Goal: Task Accomplishment & Management: Manage account settings

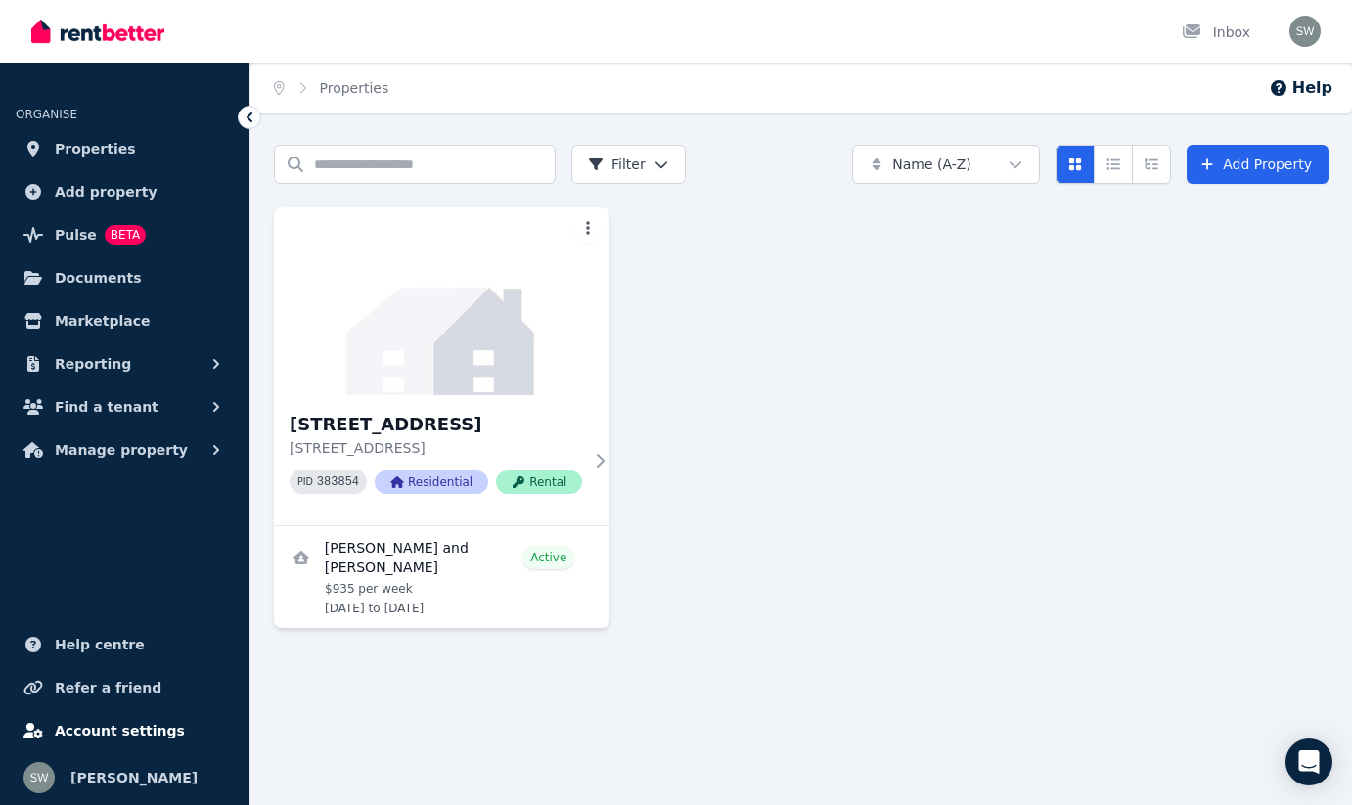
click at [115, 744] on link "Account settings" at bounding box center [125, 730] width 218 height 39
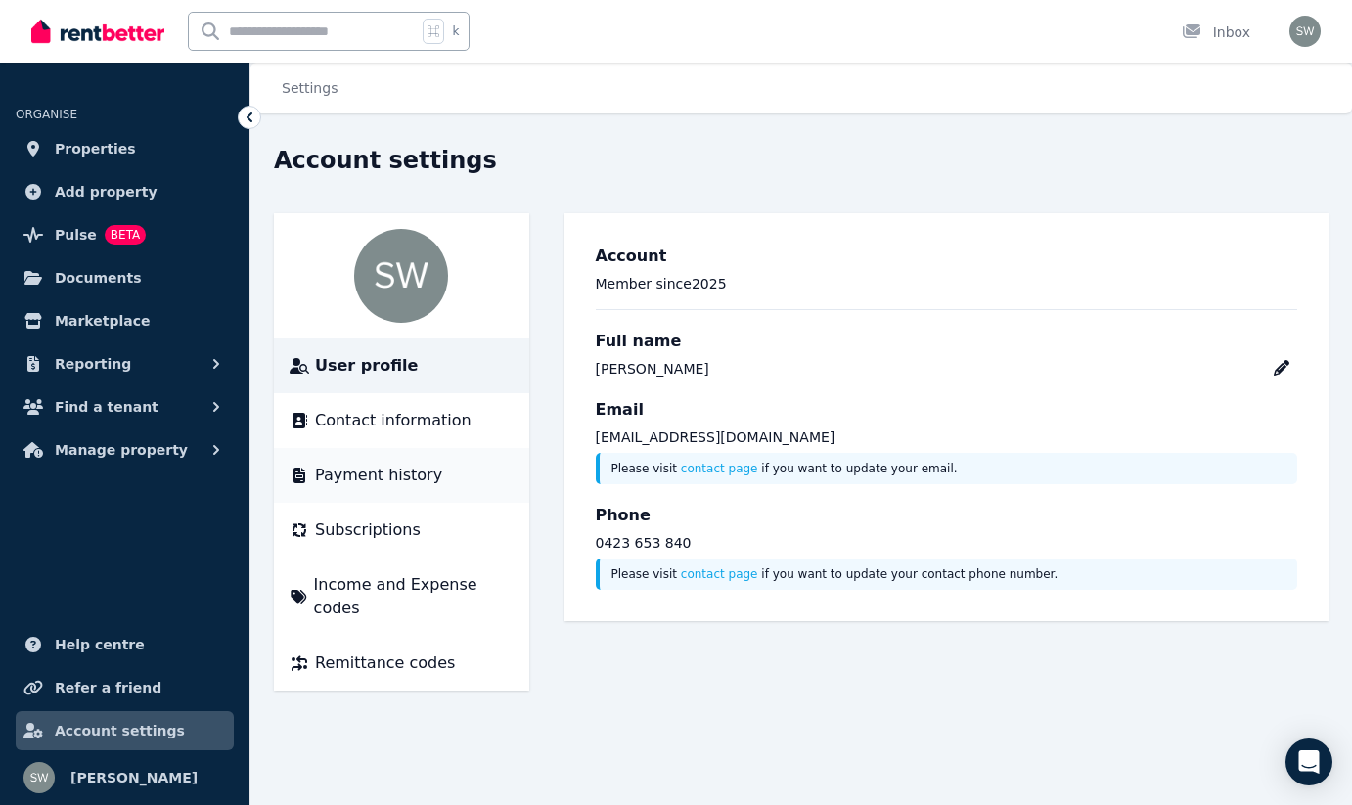
click at [388, 480] on span "Payment history" at bounding box center [378, 475] width 127 height 23
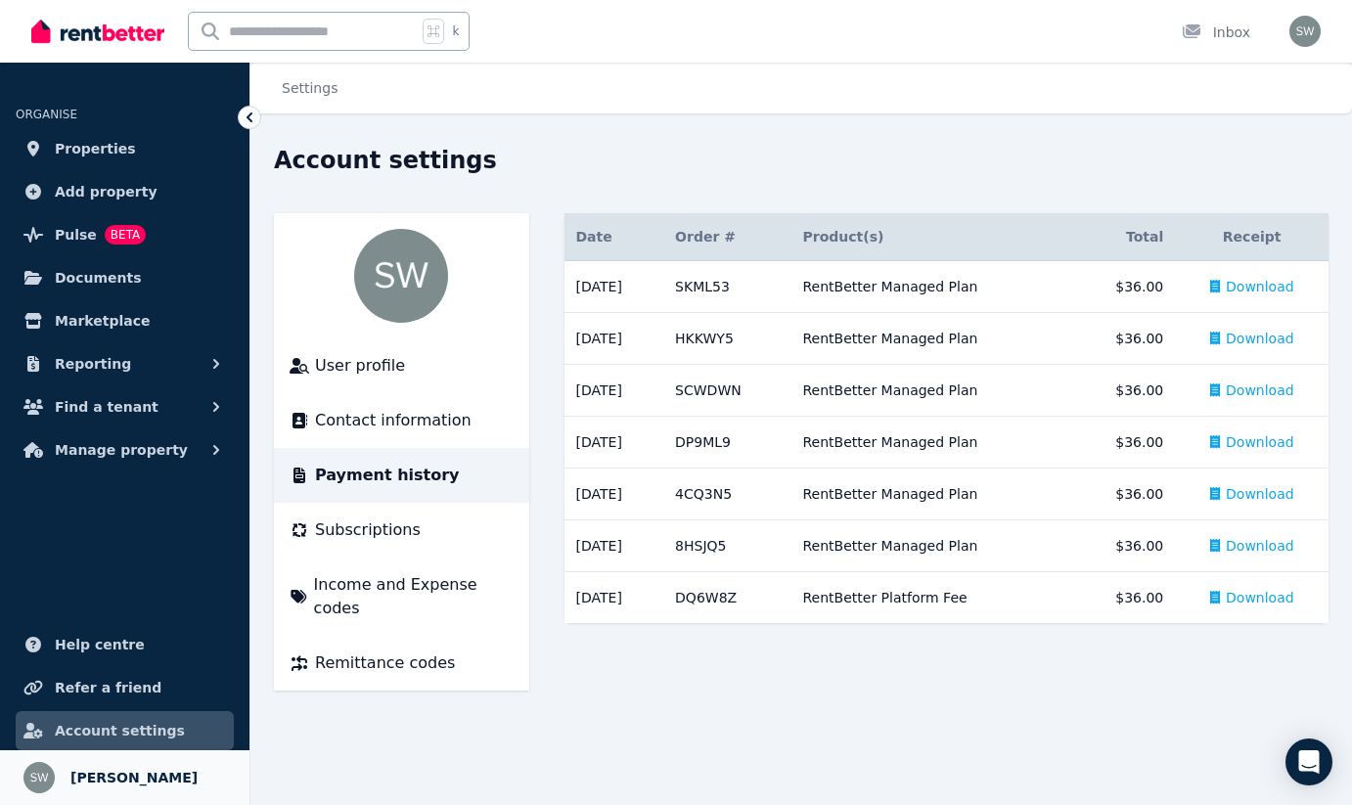
click at [145, 769] on span "[PERSON_NAME]" at bounding box center [133, 777] width 127 height 23
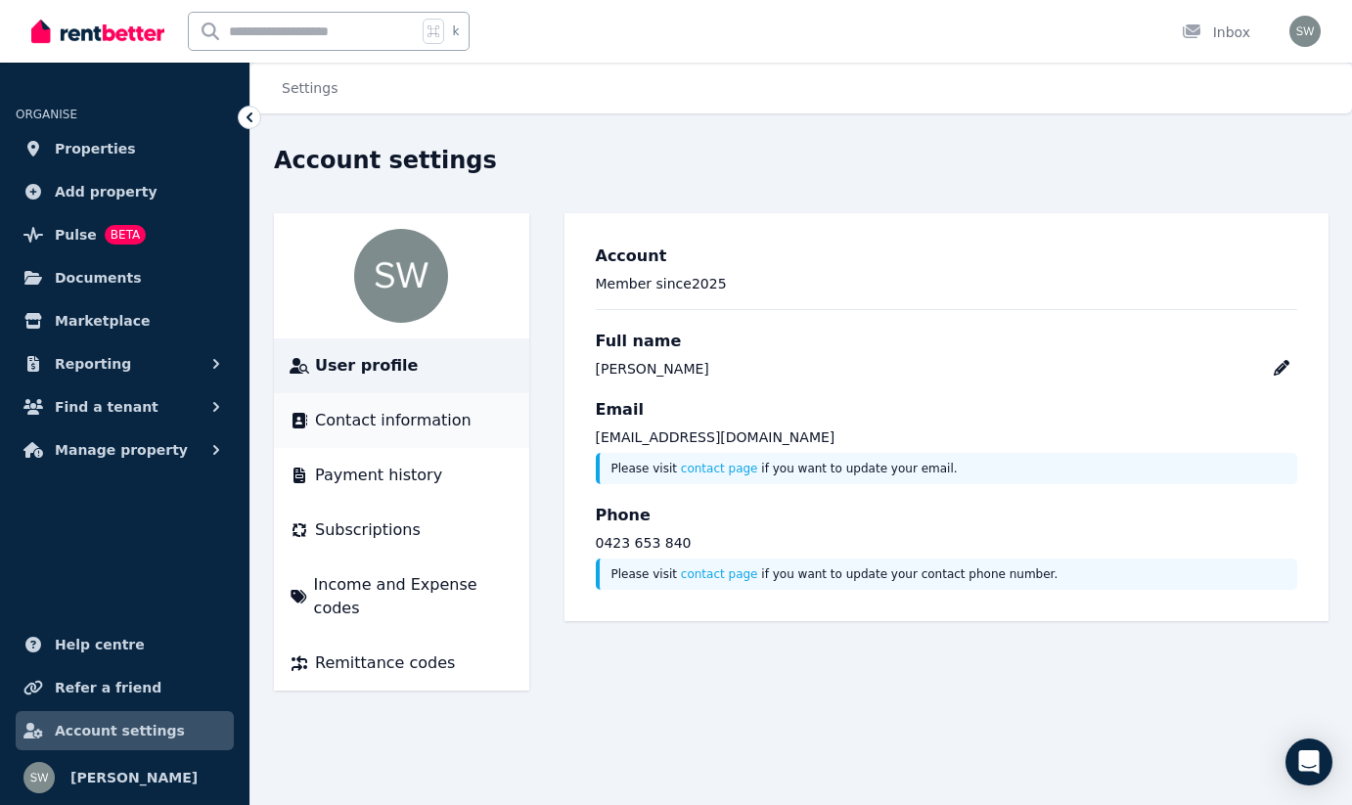
click at [404, 418] on span "Contact information" at bounding box center [393, 420] width 157 height 23
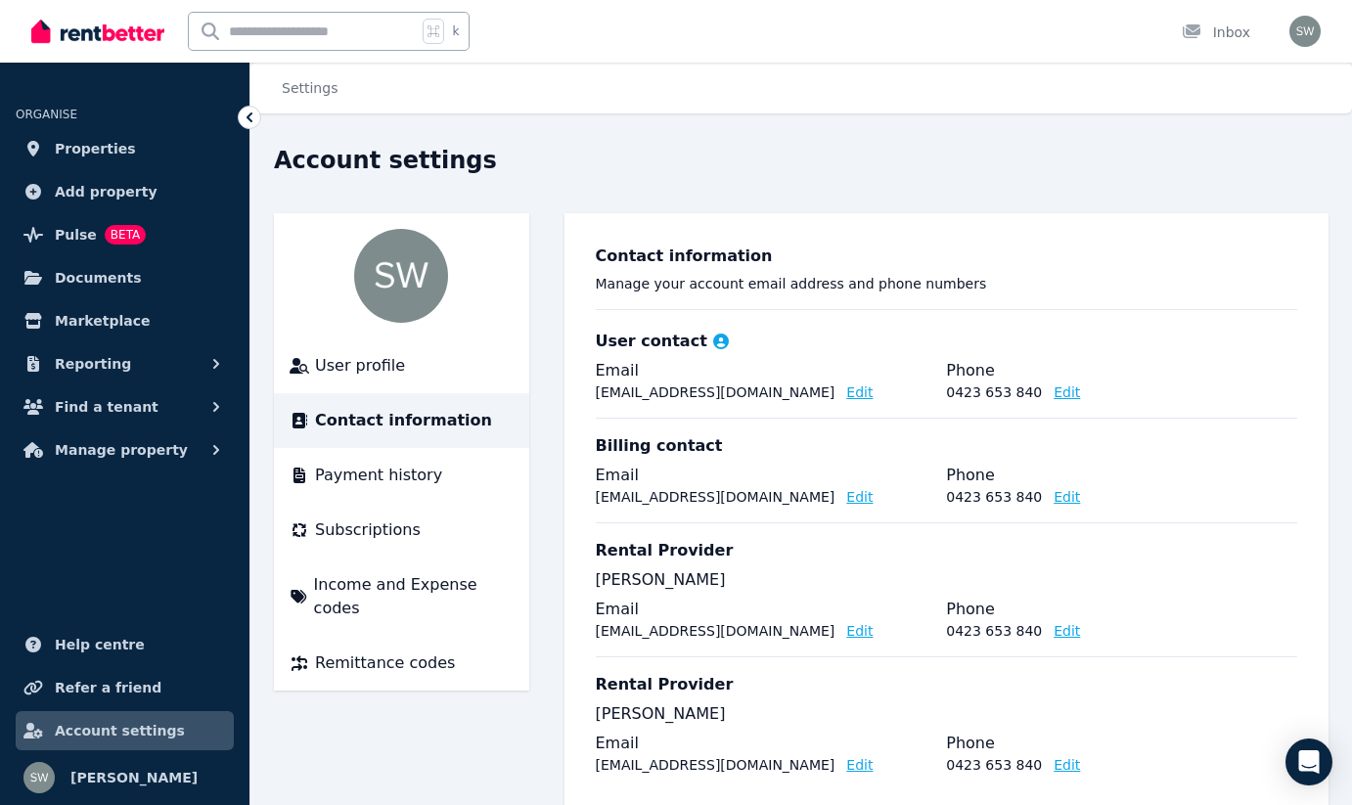
scroll to position [52, 0]
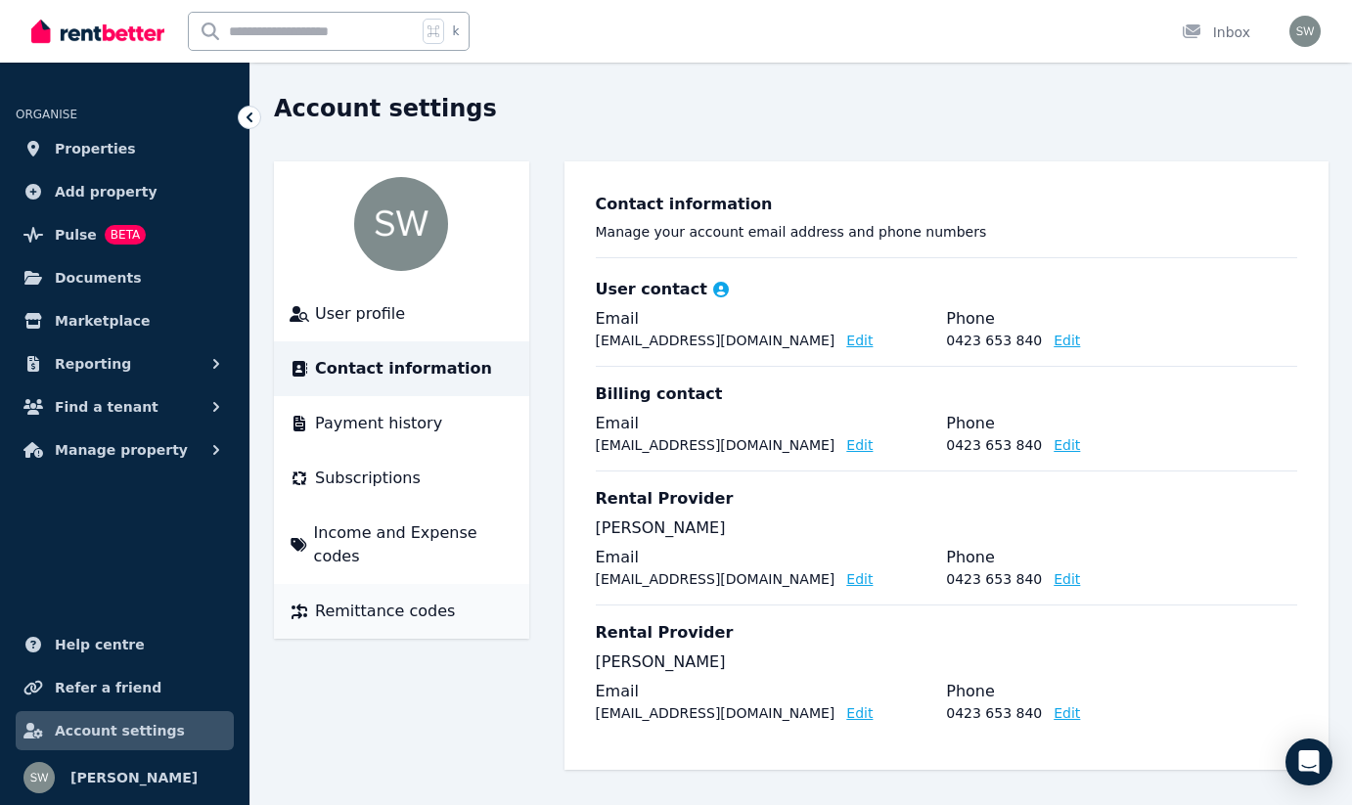
click at [366, 600] on span "Remittance codes" at bounding box center [385, 611] width 140 height 23
